Goal: Transaction & Acquisition: Subscribe to service/newsletter

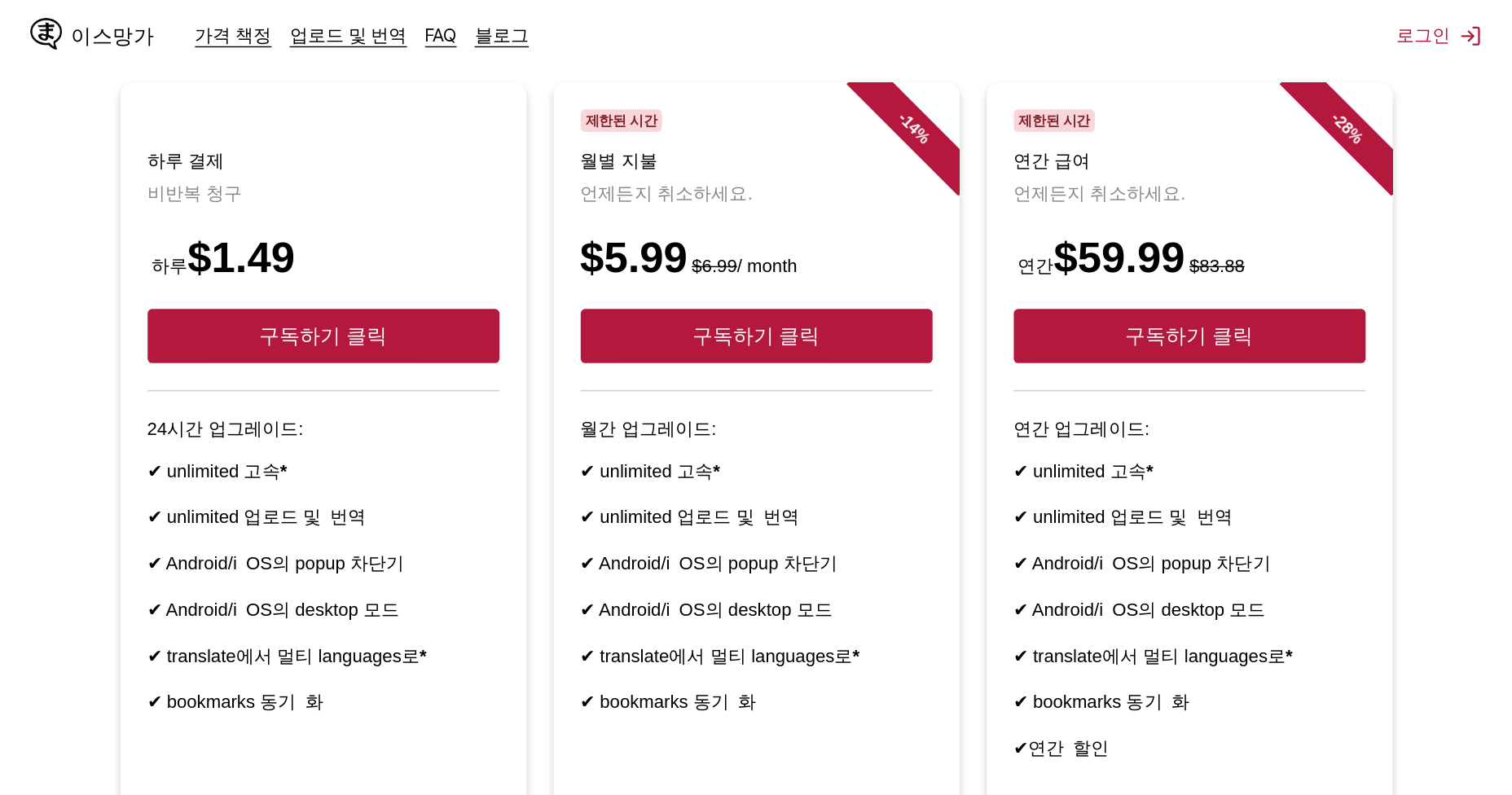
scroll to position [163, 0]
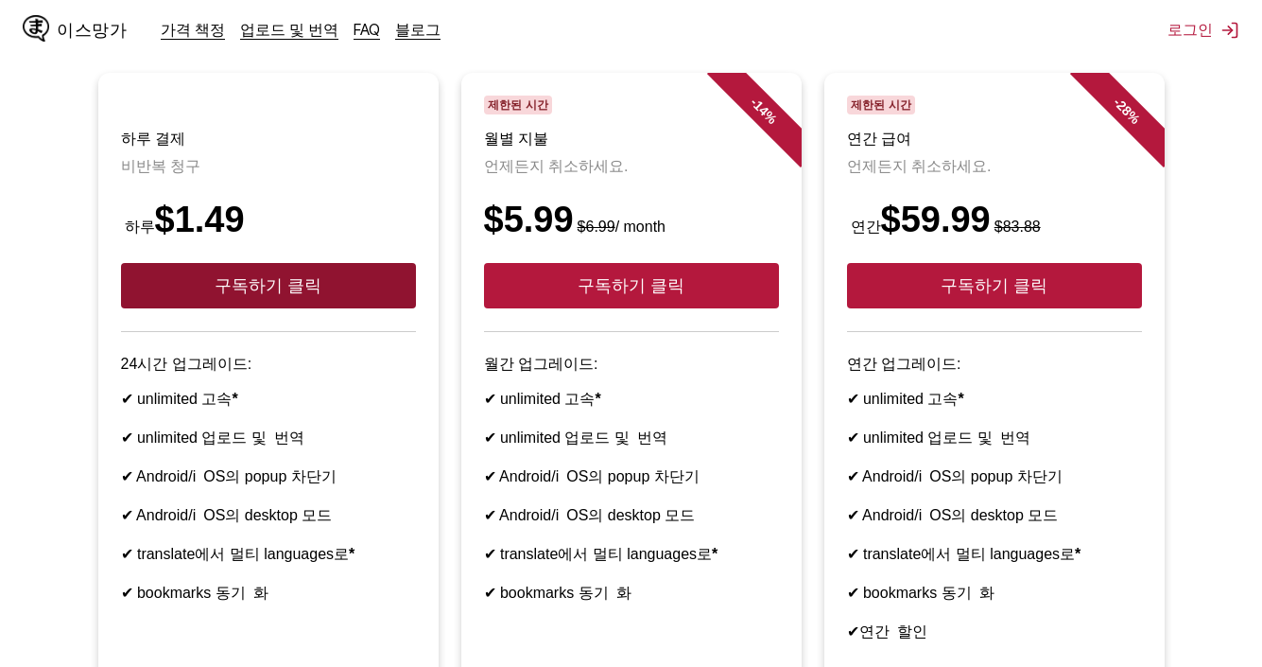
click at [389, 308] on button "구독하기 클릭" at bounding box center [268, 285] width 295 height 45
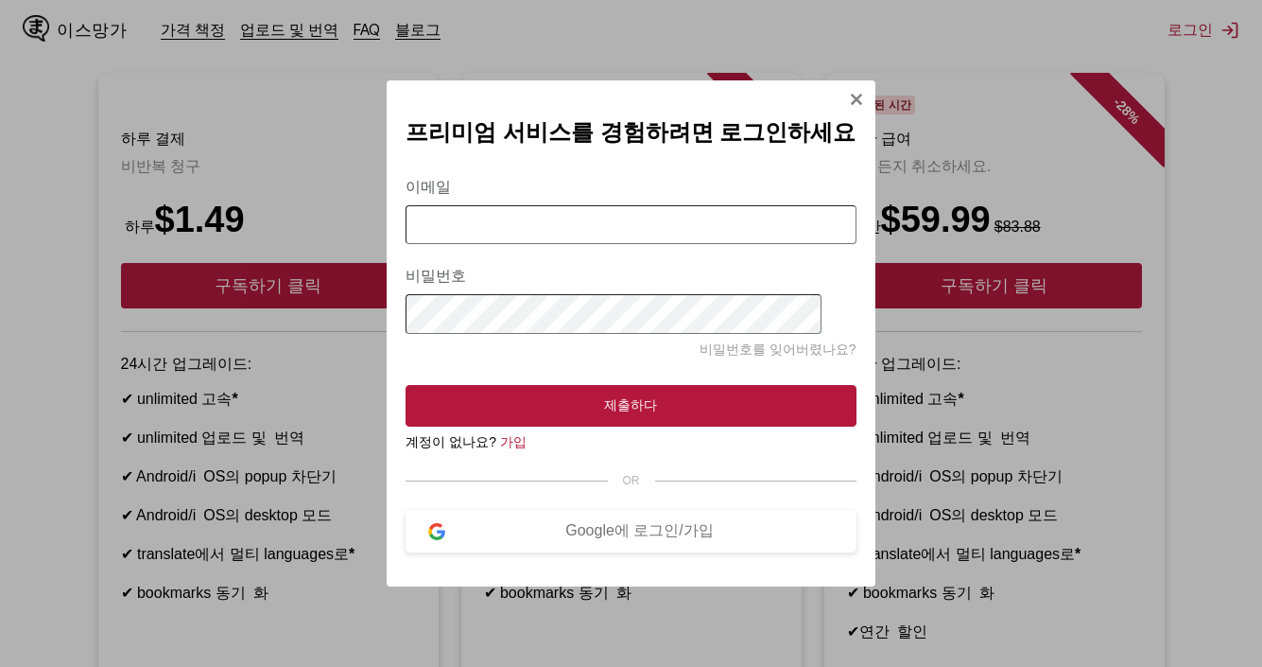
click at [827, 94] on div "프리미엄 서비스를 경험하려면 로그인[PERSON_NAME] 이메일 비밀번호 비밀번호를 잊어버렸나요? 제출하다 계정이 없나요? 가입 OR Goo…" at bounding box center [631, 333] width 488 height 507
click at [830, 90] on div "프리미엄 서비스를 경험하려면 로그인[PERSON_NAME] 이메일 비밀번호 비밀번호를 잊어버렸나요? 제출하다 계정이 없나요? 가입 OR Goo…" at bounding box center [631, 333] width 488 height 507
click at [849, 92] on img "Sign In Modal" at bounding box center [856, 99] width 15 height 15
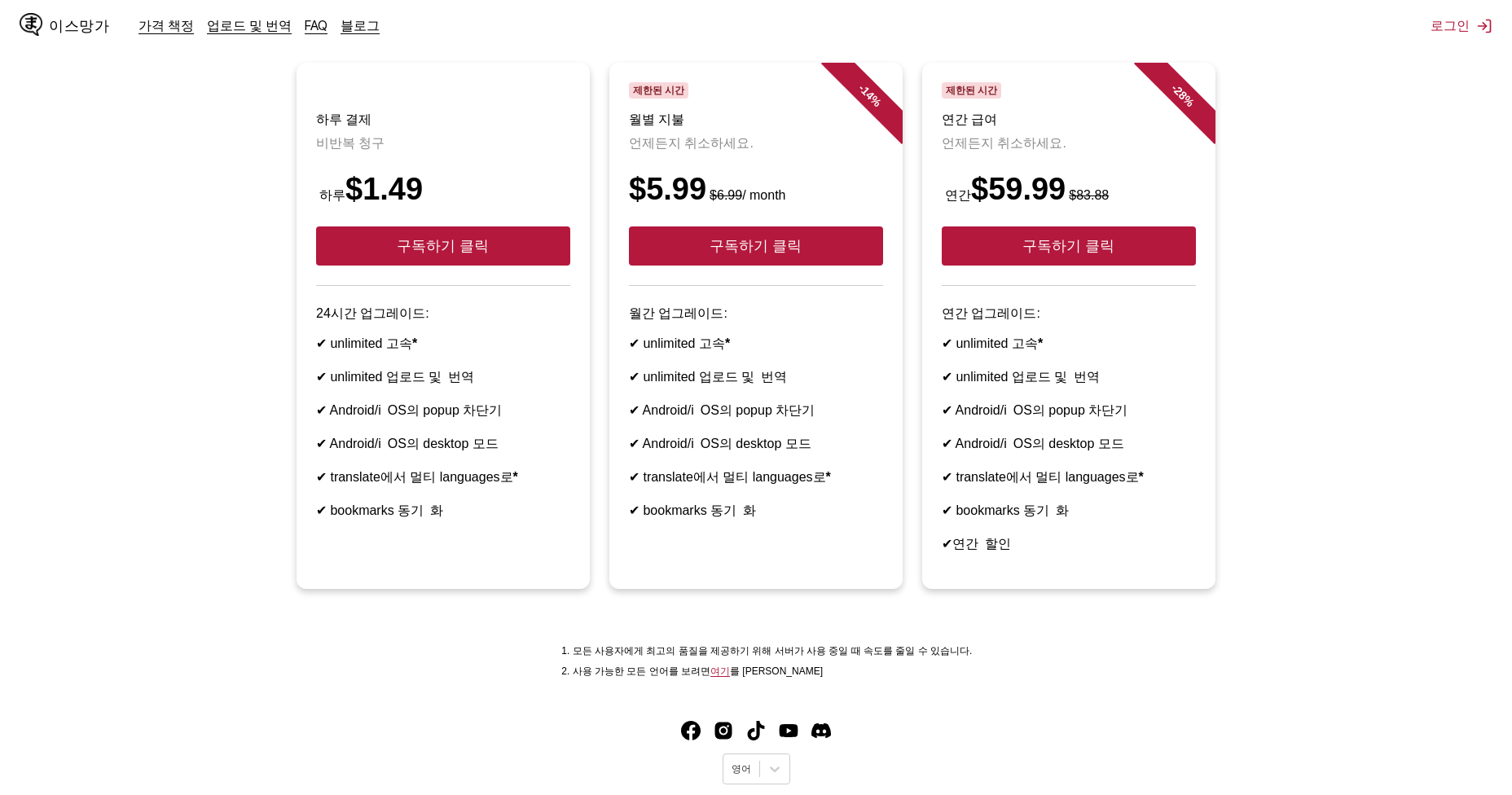
click at [154, 212] on ul "하루 결제 비반복 청구 하루 $1.49 구독하기 클릭 24시간 업그레이드: ✔ unlimited 고속 * ✔ unlimited 업로드 및 번역…" at bounding box center [756, 336] width 1486 height 546
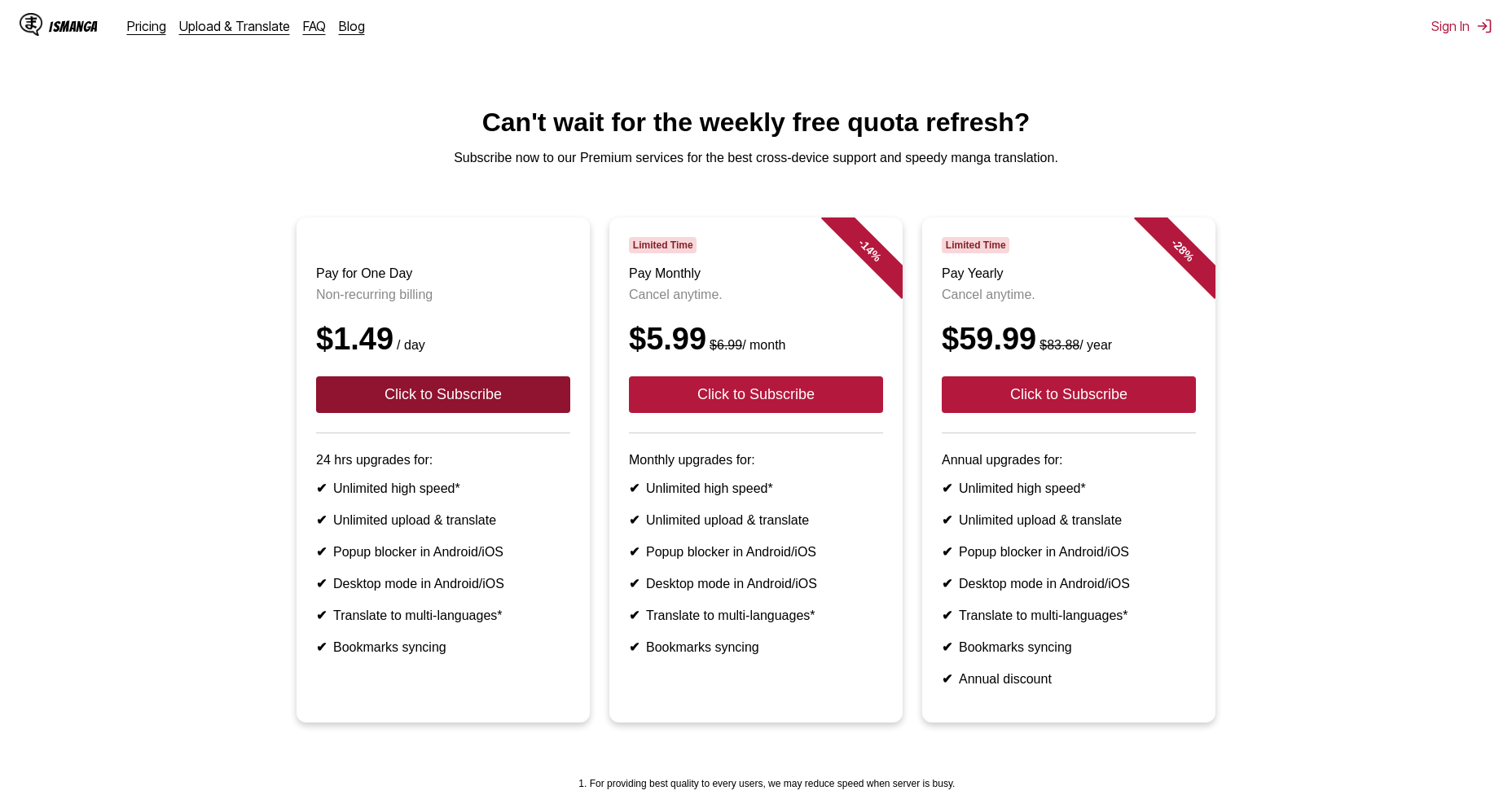
click at [498, 408] on button "Click to Subscribe" at bounding box center [443, 394] width 254 height 37
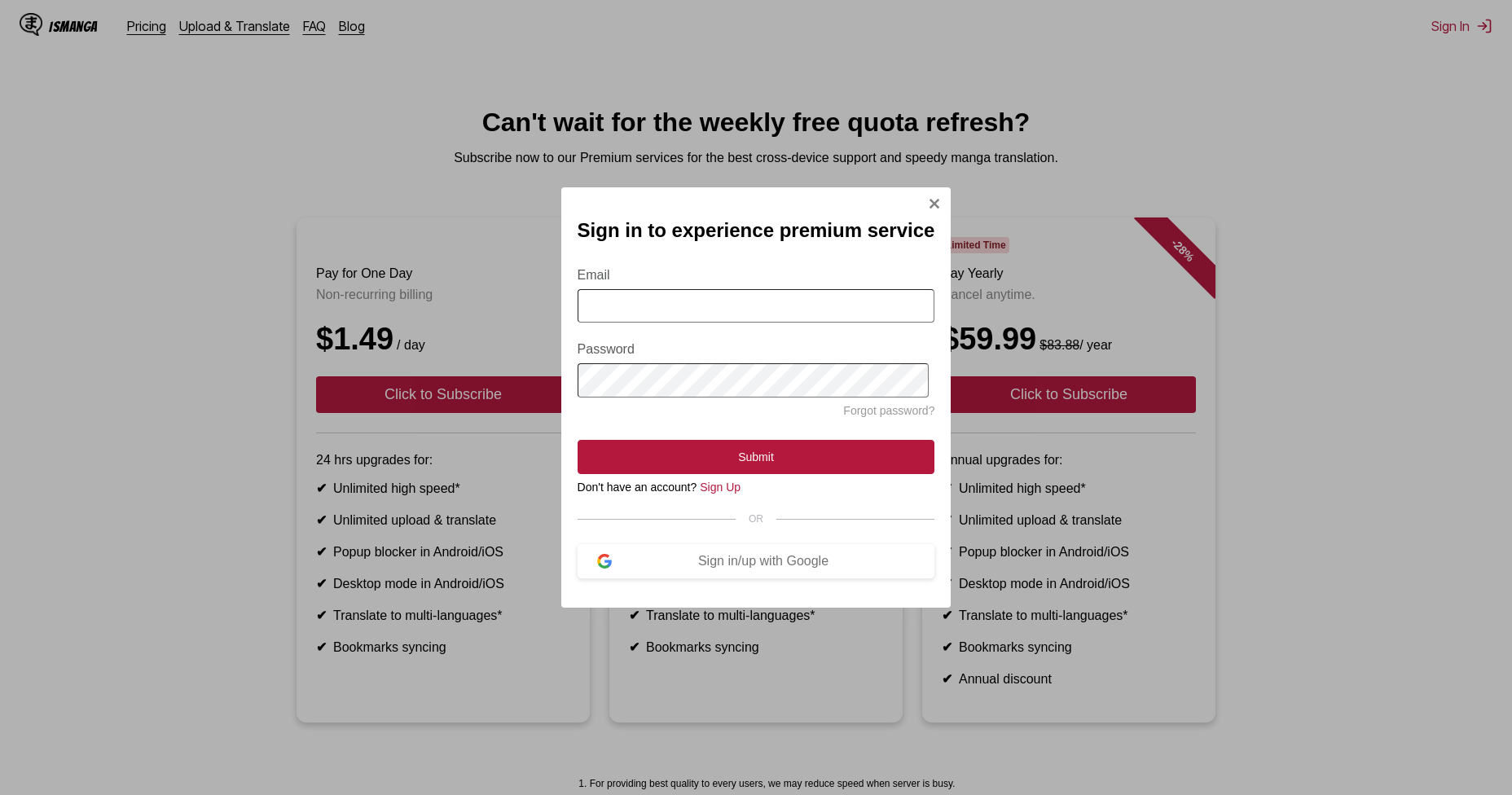
click at [695, 306] on input "Email" at bounding box center [756, 306] width 358 height 34
click at [892, 513] on section "Email Password Forgot password? Submit Don't have an account? Sign Up OR Sign i…" at bounding box center [756, 413] width 358 height 330
click at [758, 578] on button "Sign in/up with Google" at bounding box center [756, 562] width 358 height 34
click at [928, 200] on img "Sign In Modal" at bounding box center [934, 203] width 13 height 13
